Goal: Task Accomplishment & Management: Manage account settings

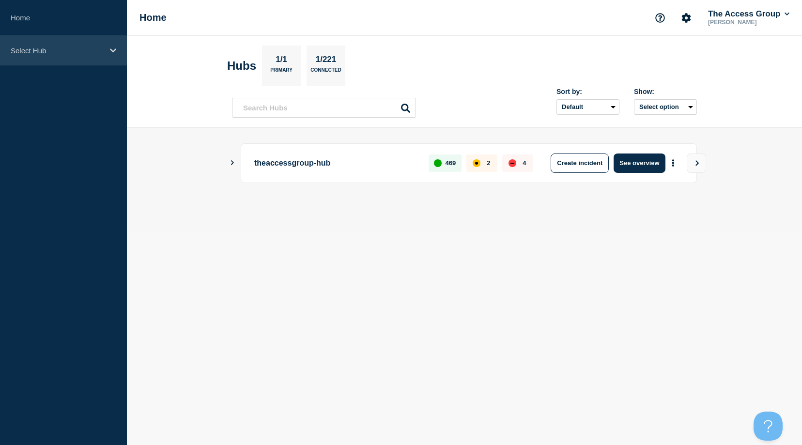
click at [40, 56] on div "Select Hub" at bounding box center [63, 51] width 127 height 30
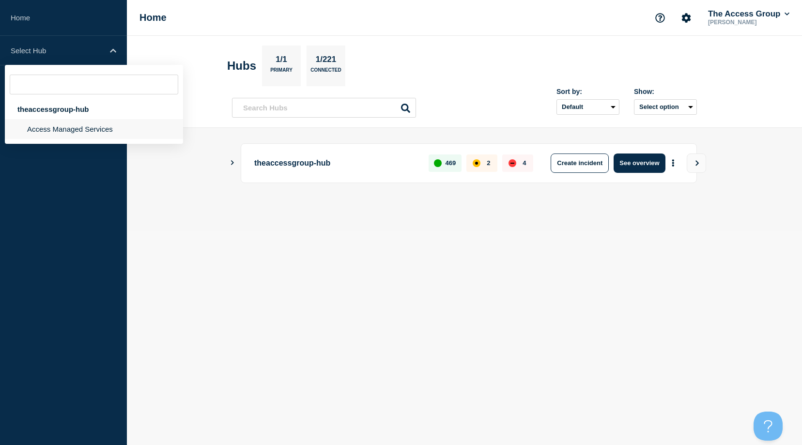
click at [34, 127] on li "Access Managed Services" at bounding box center [94, 129] width 178 height 20
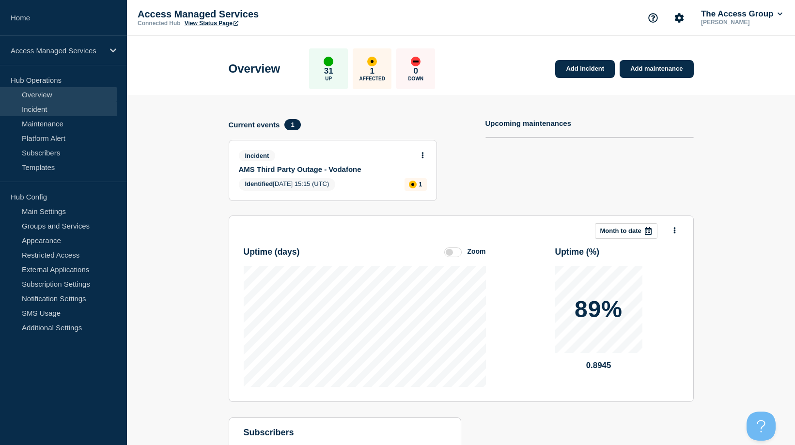
click at [40, 111] on link "Incident" at bounding box center [58, 109] width 117 height 15
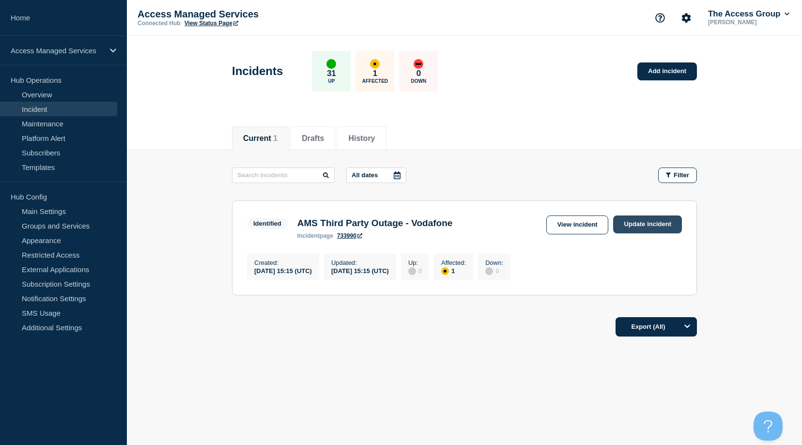
click at [639, 230] on link "Update incident" at bounding box center [647, 225] width 69 height 18
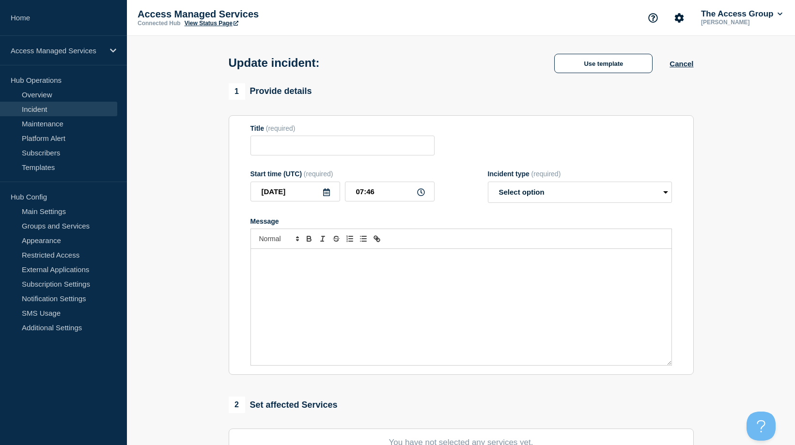
type input "AMS Third Party Outage - Vodafone"
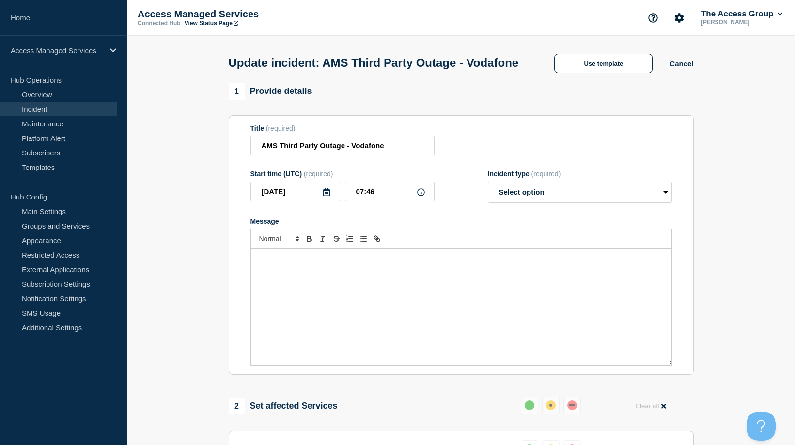
click at [382, 314] on div "Message" at bounding box center [461, 307] width 420 height 116
click at [258, 264] on p "Vodafones nationwide outage recovered overnight" at bounding box center [461, 259] width 406 height 9
click at [406, 264] on p "Vodafones nationwide outage recovered overnight" at bounding box center [461, 259] width 406 height 9
click at [343, 264] on p "Vodafones nationwide outage recovered overnight" at bounding box center [461, 259] width 406 height 9
click at [438, 264] on p "Vodafones nationwide outage has recovered overnight" at bounding box center [461, 259] width 406 height 9
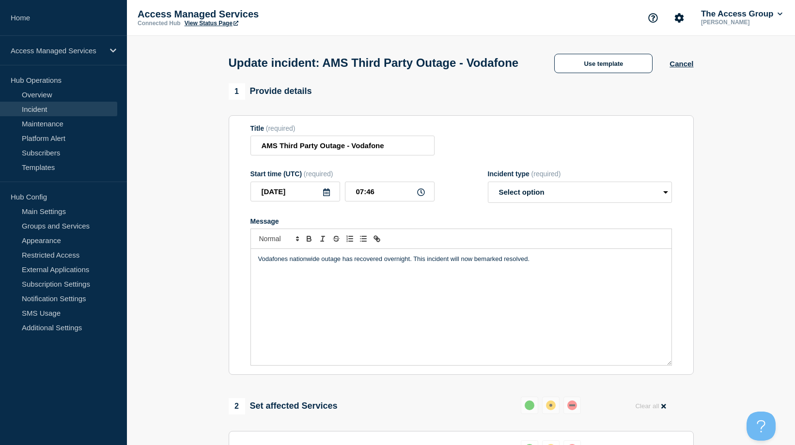
click at [480, 264] on p "Vodafones nationwide outage has recovered overnight. This incident will now bem…" at bounding box center [461, 259] width 406 height 9
click at [615, 203] on select "Select option Investigating Identified Monitoring Resolved" at bounding box center [580, 192] width 184 height 21
select select "resolved"
click at [488, 200] on select "Select option Investigating Identified Monitoring Resolved" at bounding box center [580, 192] width 184 height 21
click at [284, 264] on p "Vodafones nationwide outage has recovered overnight. This incident will now be …" at bounding box center [461, 259] width 406 height 9
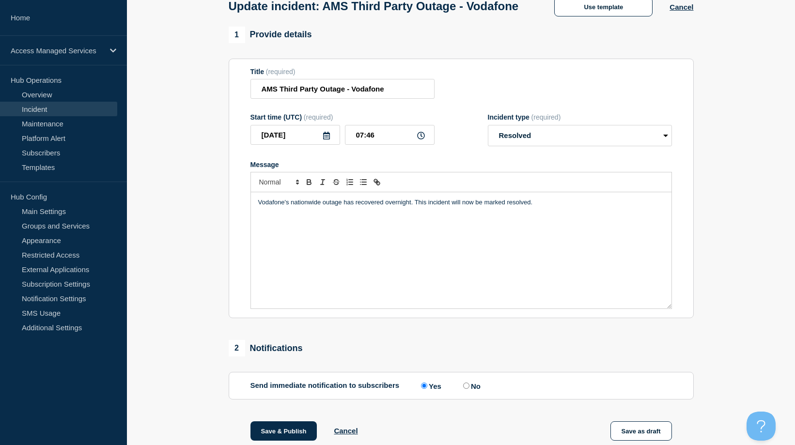
scroll to position [191, 0]
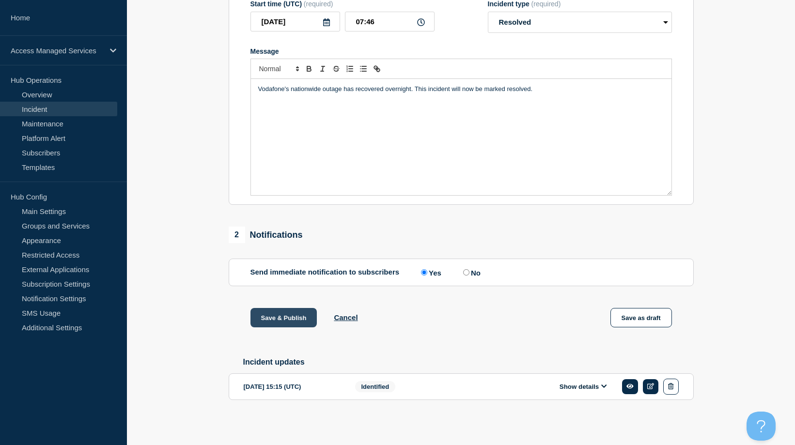
click at [290, 315] on button "Save & Publish" at bounding box center [283, 317] width 67 height 19
